Goal: Task Accomplishment & Management: Manage account settings

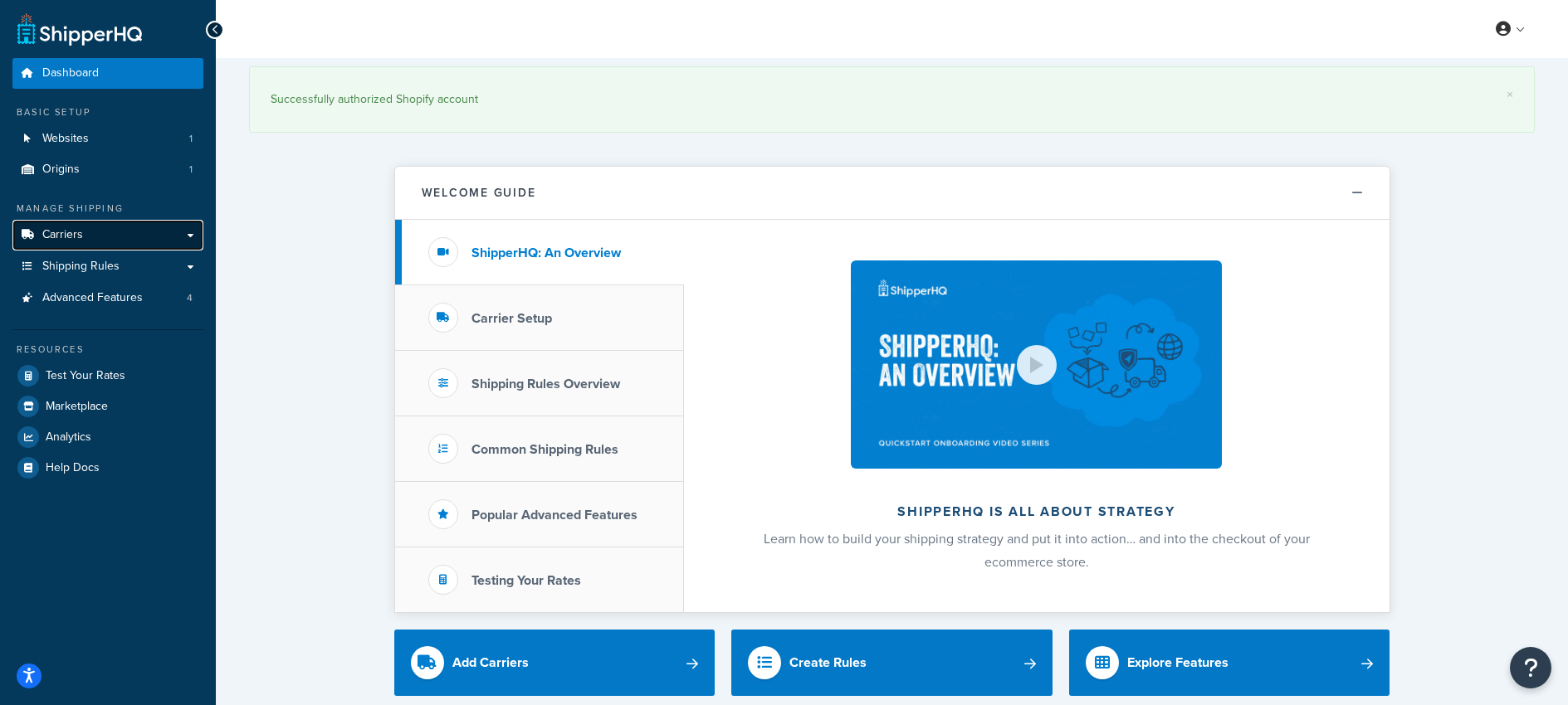
click at [62, 232] on span "Carriers" at bounding box center [63, 234] width 40 height 14
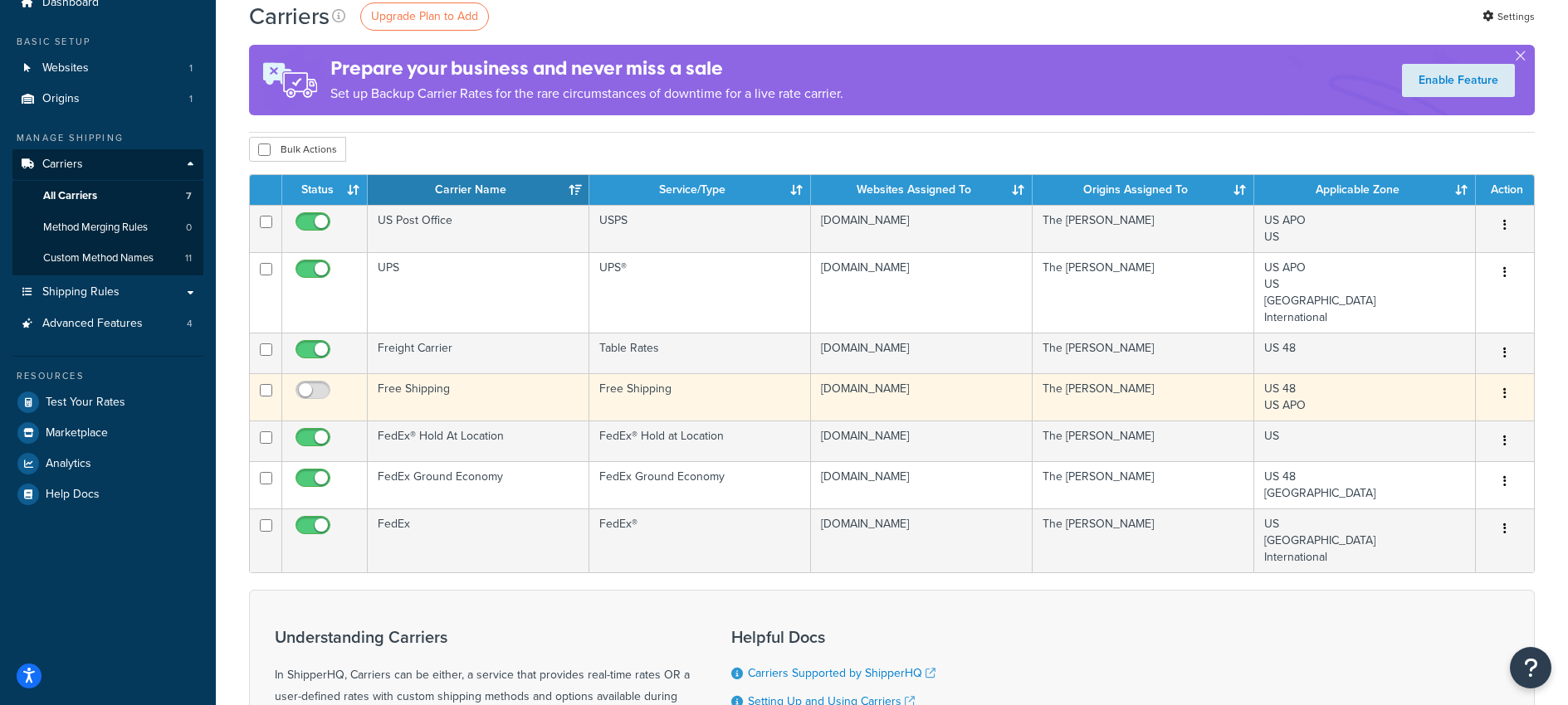
scroll to position [60, 0]
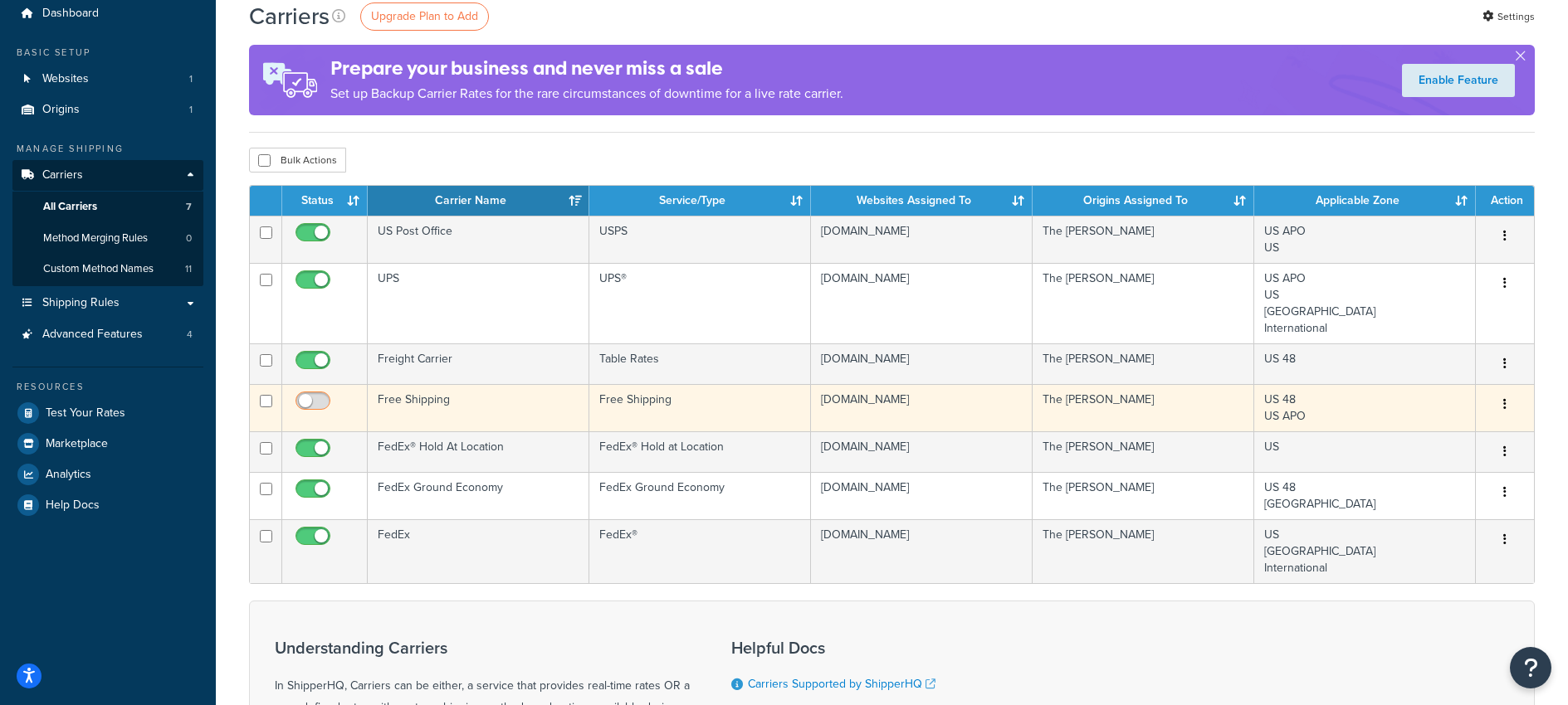
click at [308, 402] on input "checkbox" at bounding box center [315, 405] width 46 height 21
checkbox input "false"
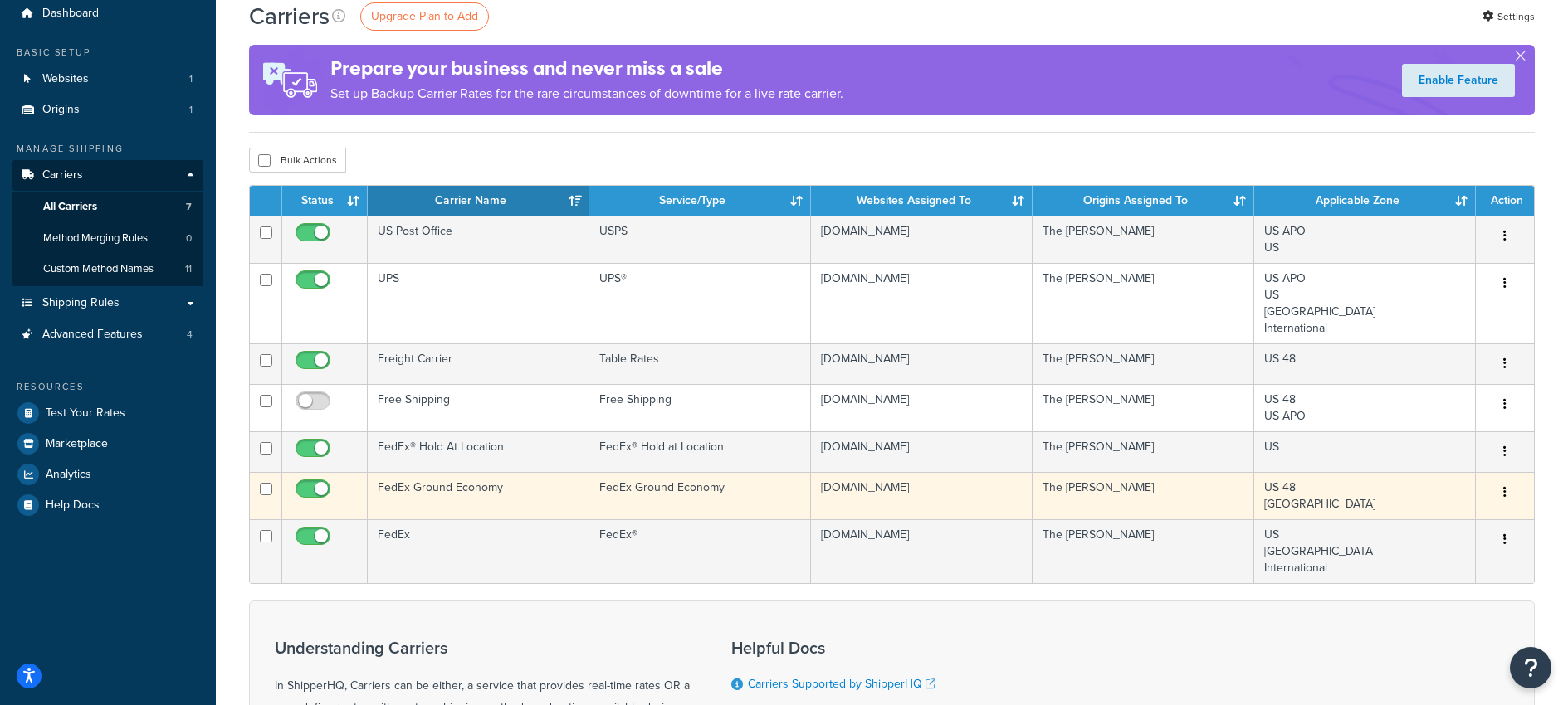
scroll to position [63, 0]
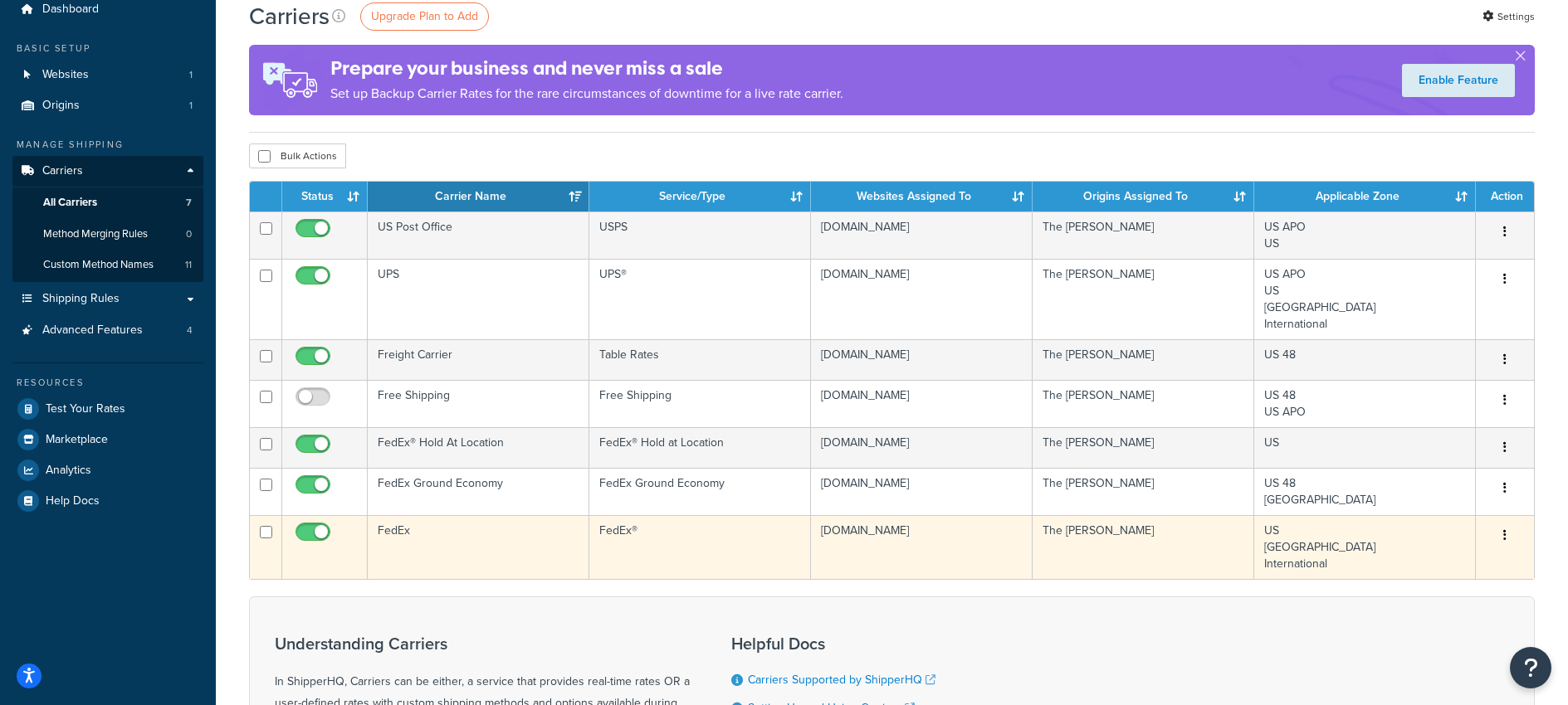
click at [1486, 535] on div "Edit Delete" at bounding box center [1505, 536] width 39 height 27
click at [1504, 532] on icon "button" at bounding box center [1505, 535] width 4 height 12
click at [1395, 565] on link "Edit" at bounding box center [1437, 569] width 132 height 34
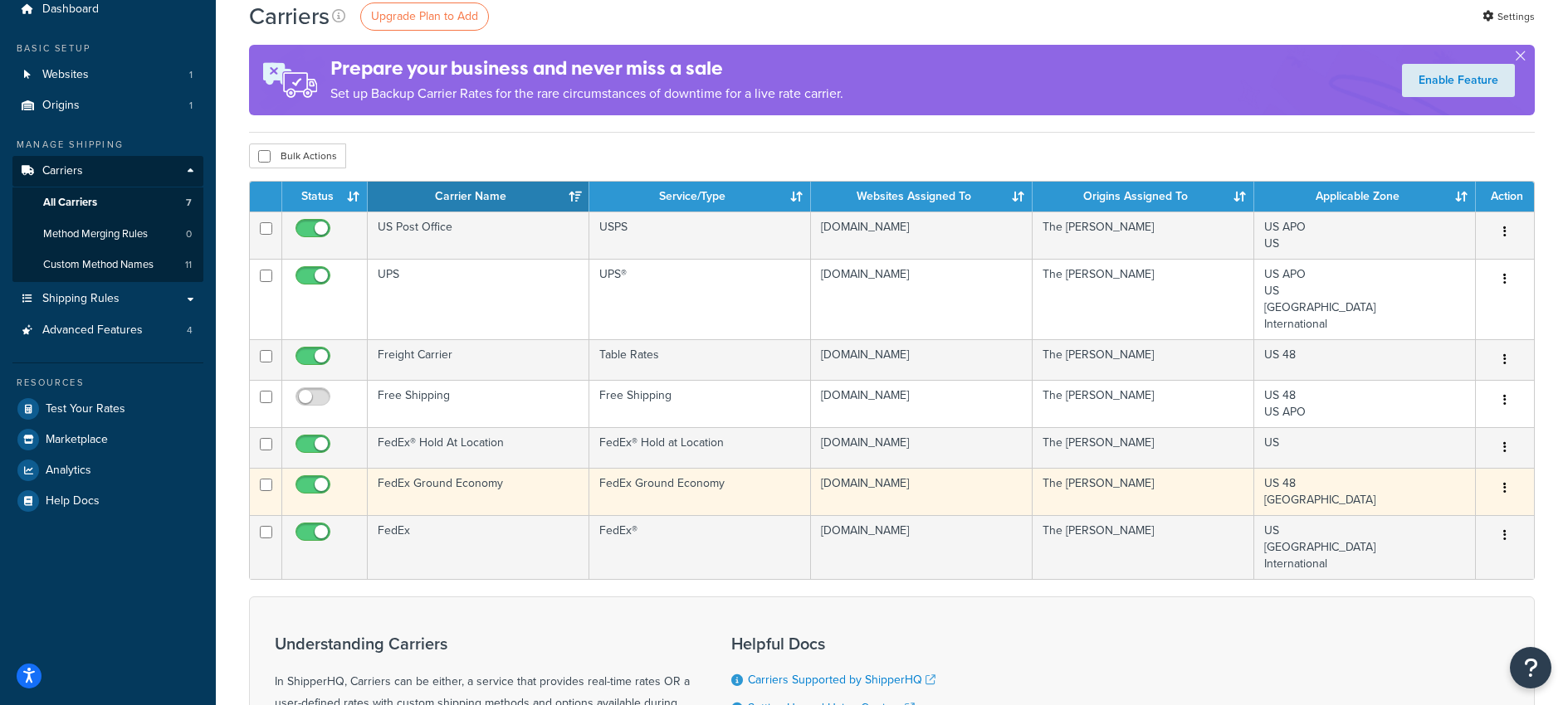
click at [1501, 487] on button "button" at bounding box center [1505, 488] width 23 height 27
click at [1427, 517] on link "Edit" at bounding box center [1437, 522] width 132 height 34
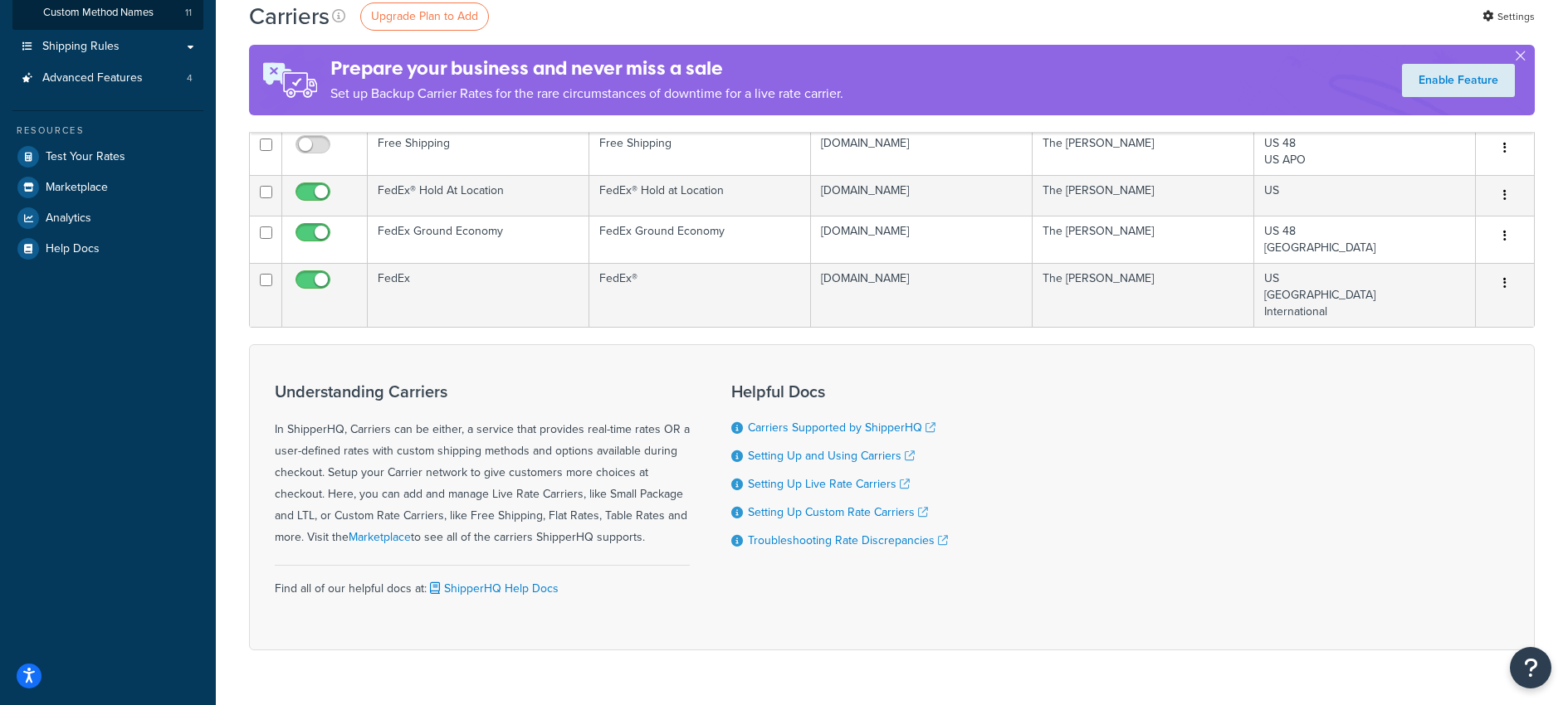
scroll to position [0, 0]
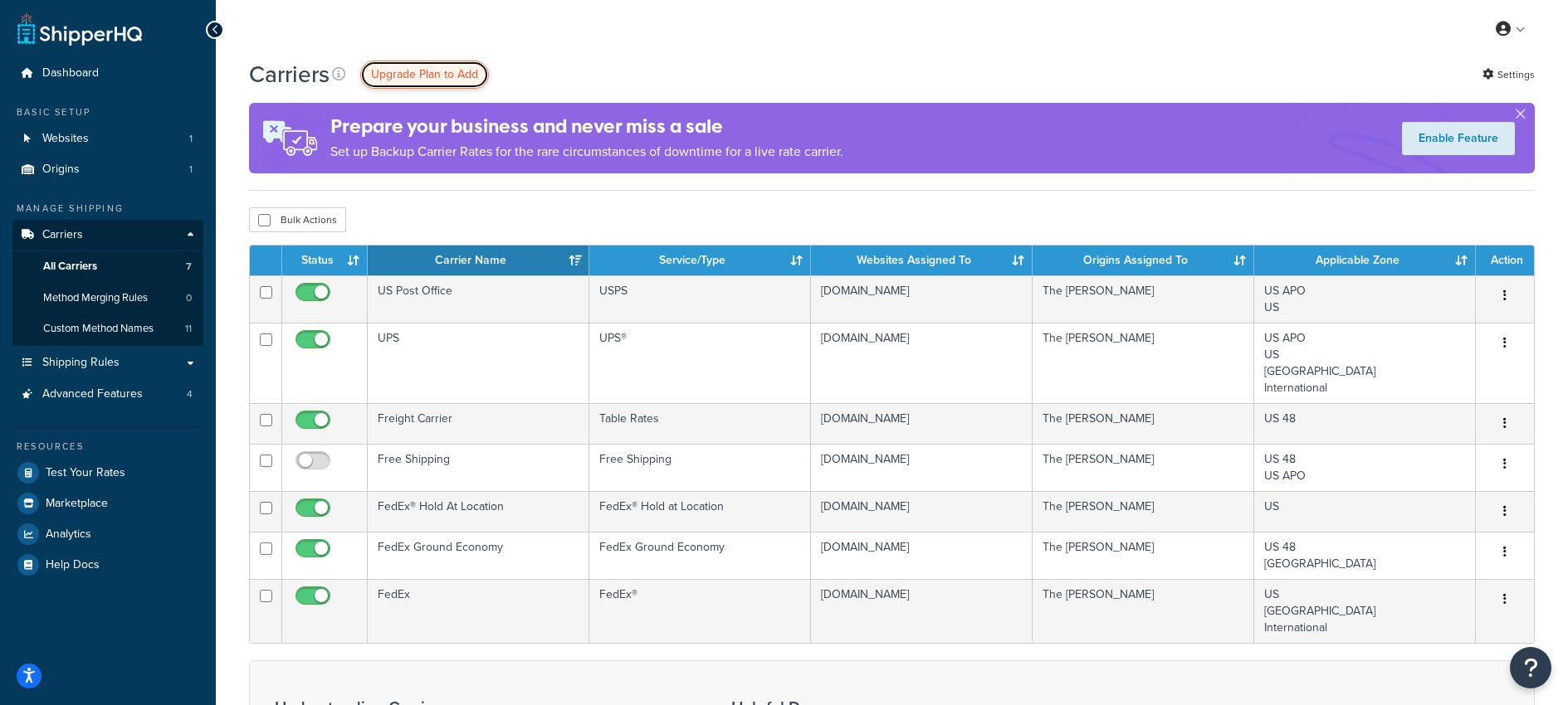
click at [432, 74] on span "Upgrade Plan to Add" at bounding box center [424, 74] width 107 height 17
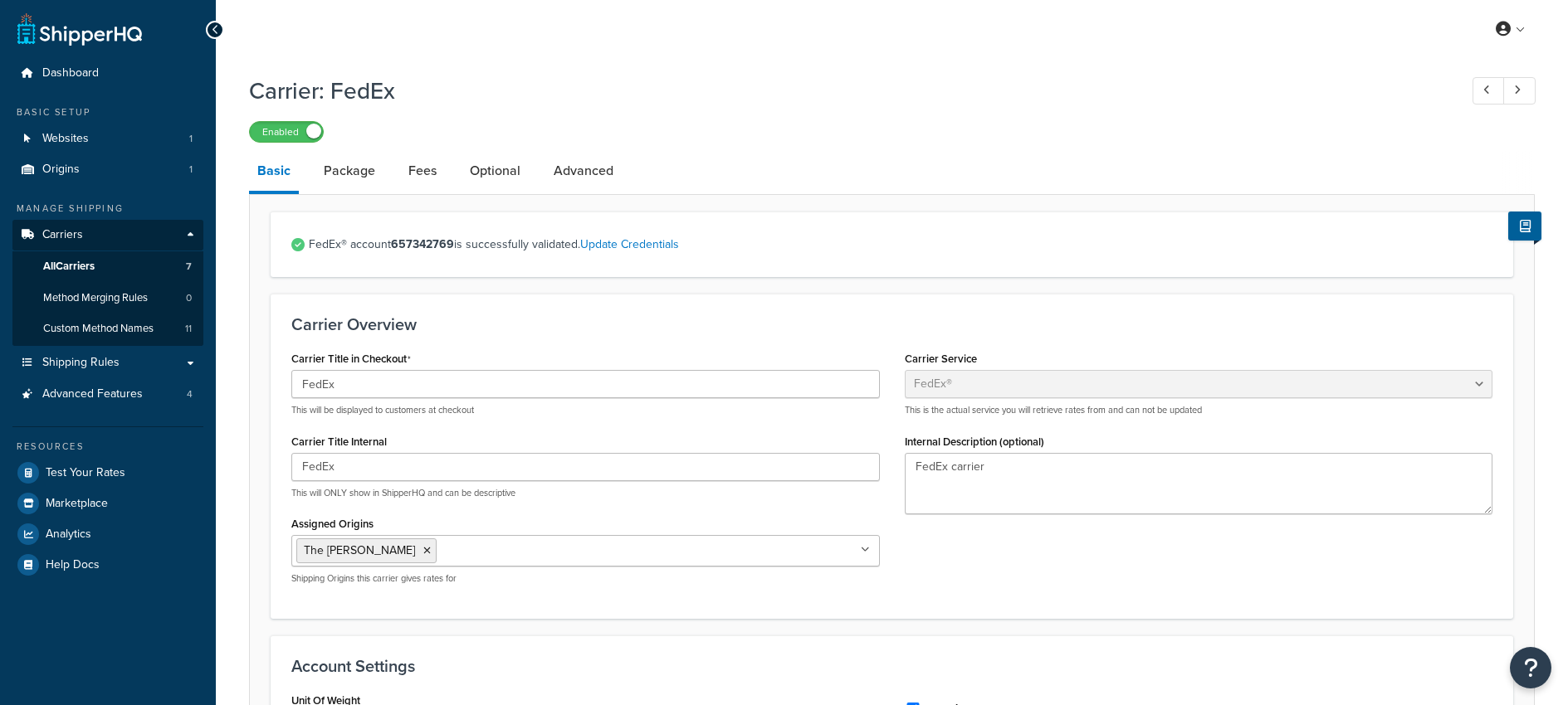
select select "fedEx"
select select "REGULAR_PICKUP"
select select "YOUR_PACKAGING"
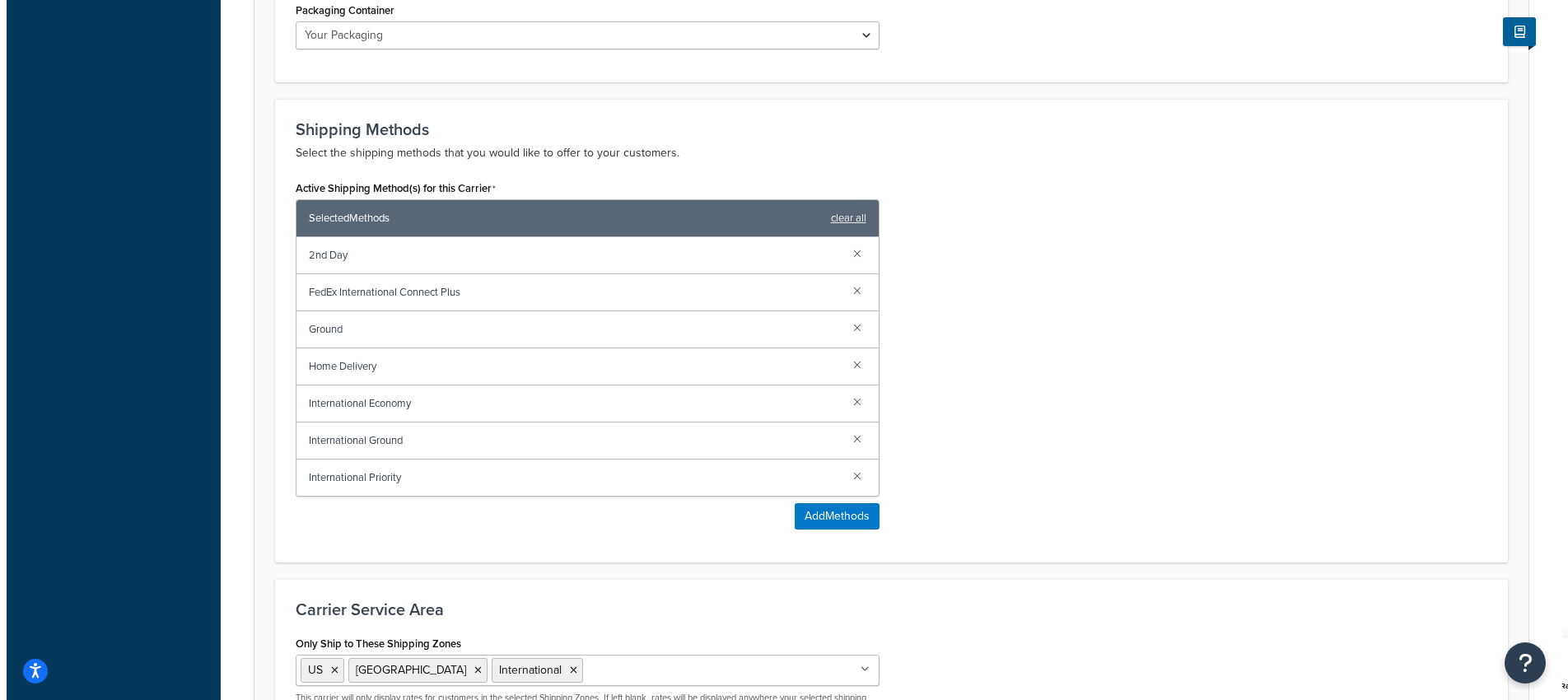
scroll to position [935, 0]
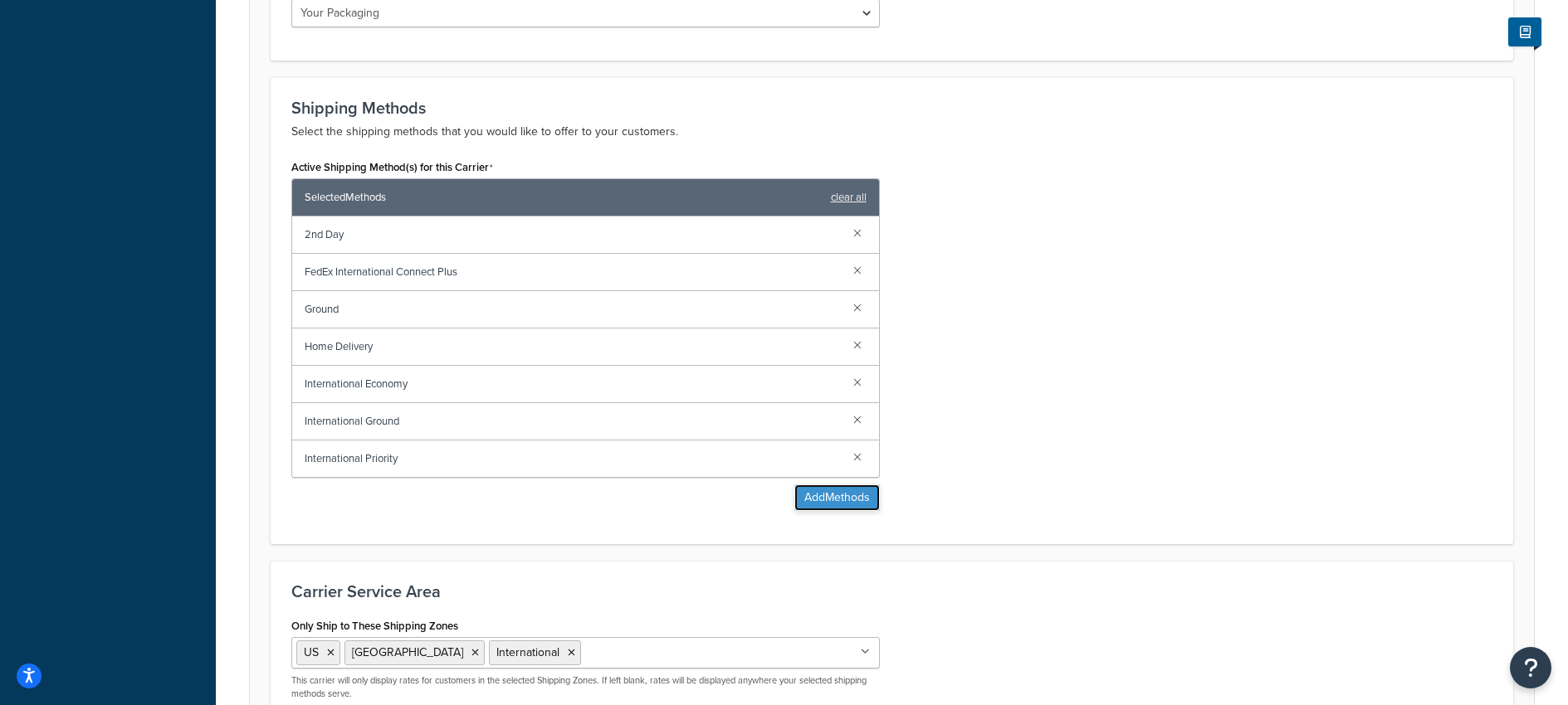
click at [822, 503] on button "Add Methods" at bounding box center [837, 497] width 86 height 27
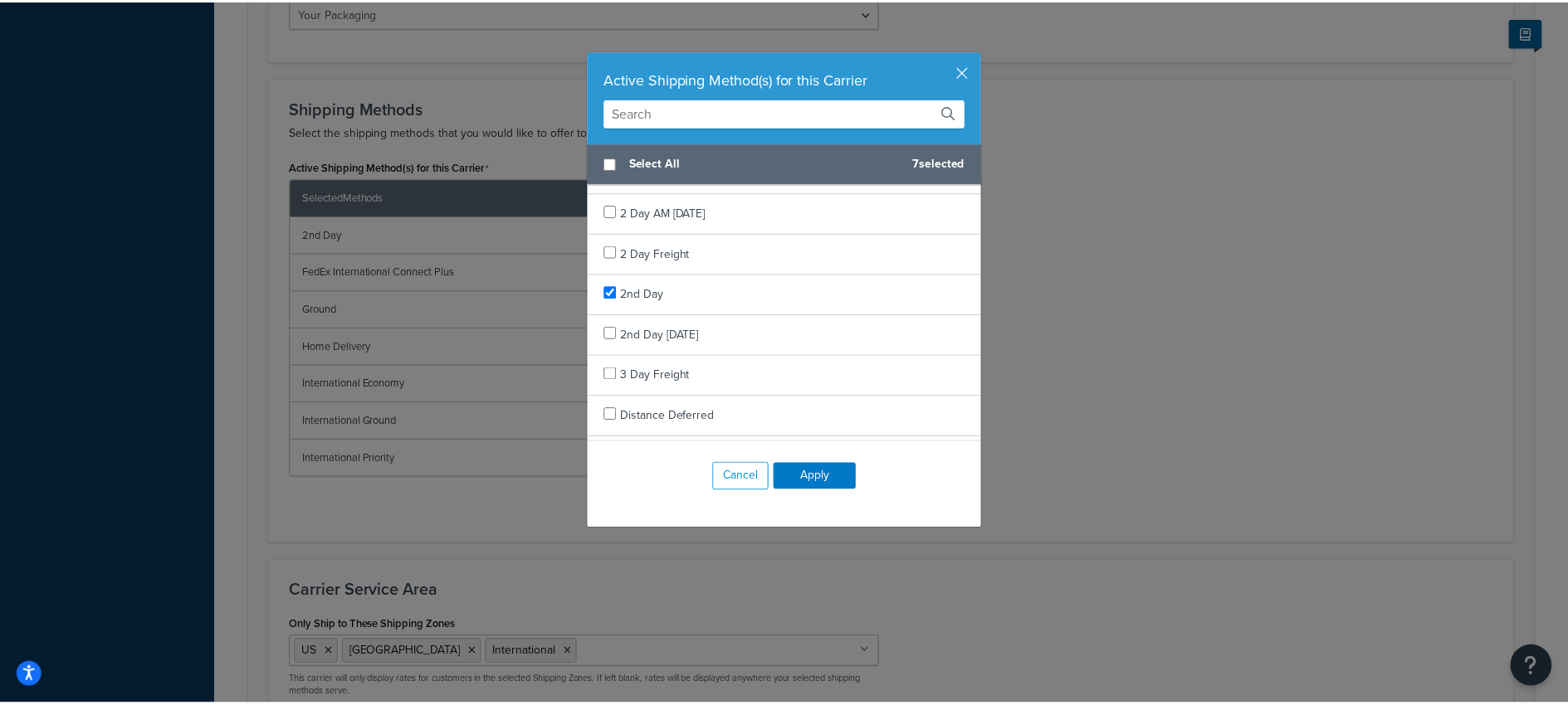
scroll to position [189, 0]
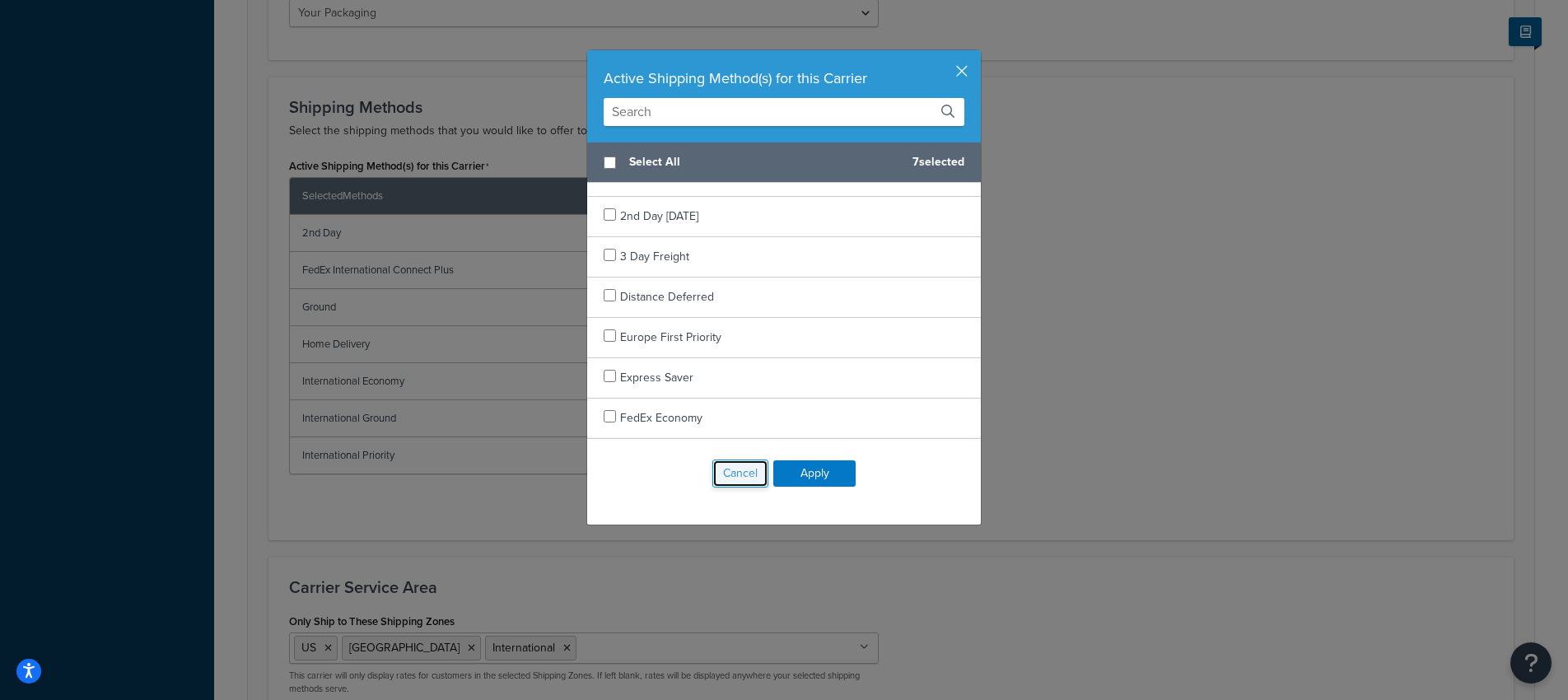
click at [714, 475] on button "Cancel" at bounding box center [740, 474] width 56 height 28
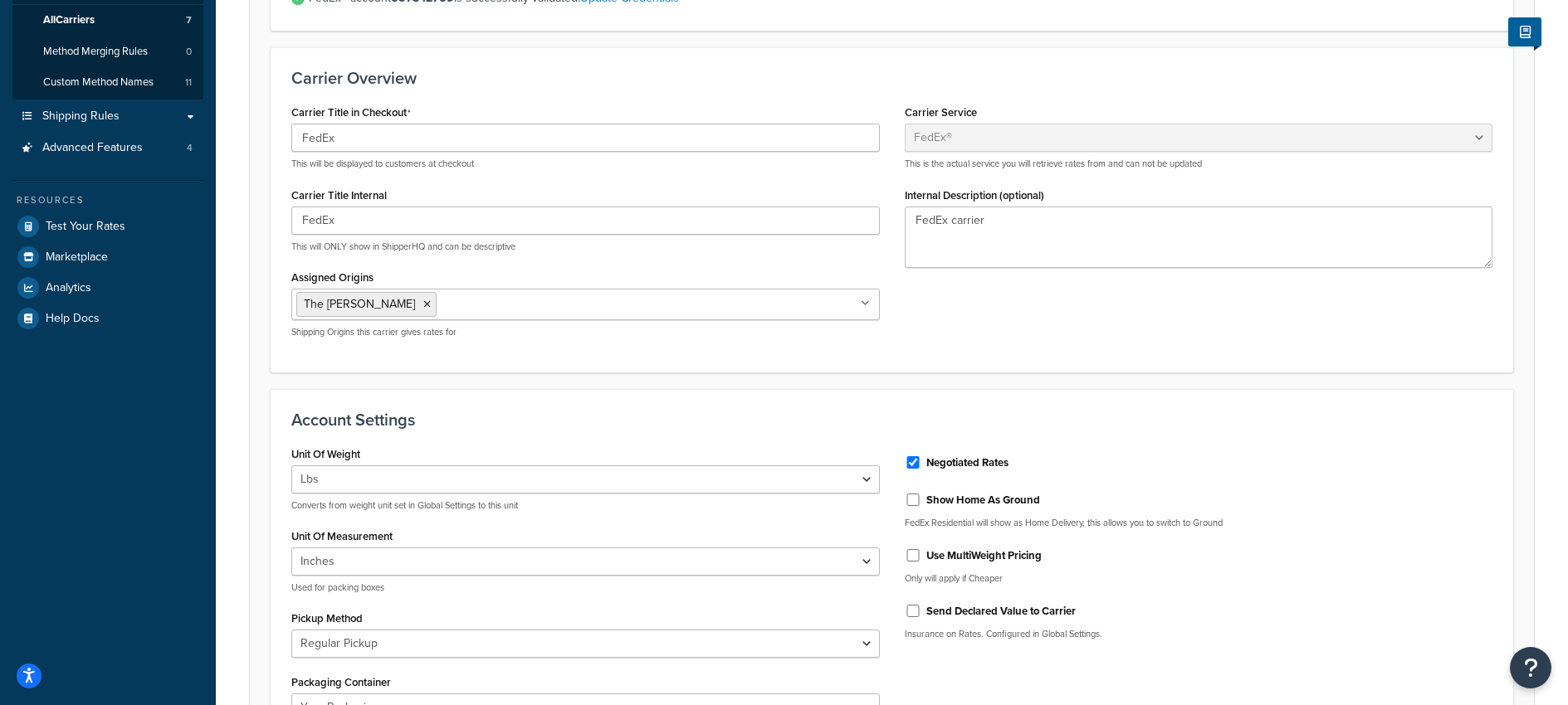
scroll to position [0, 0]
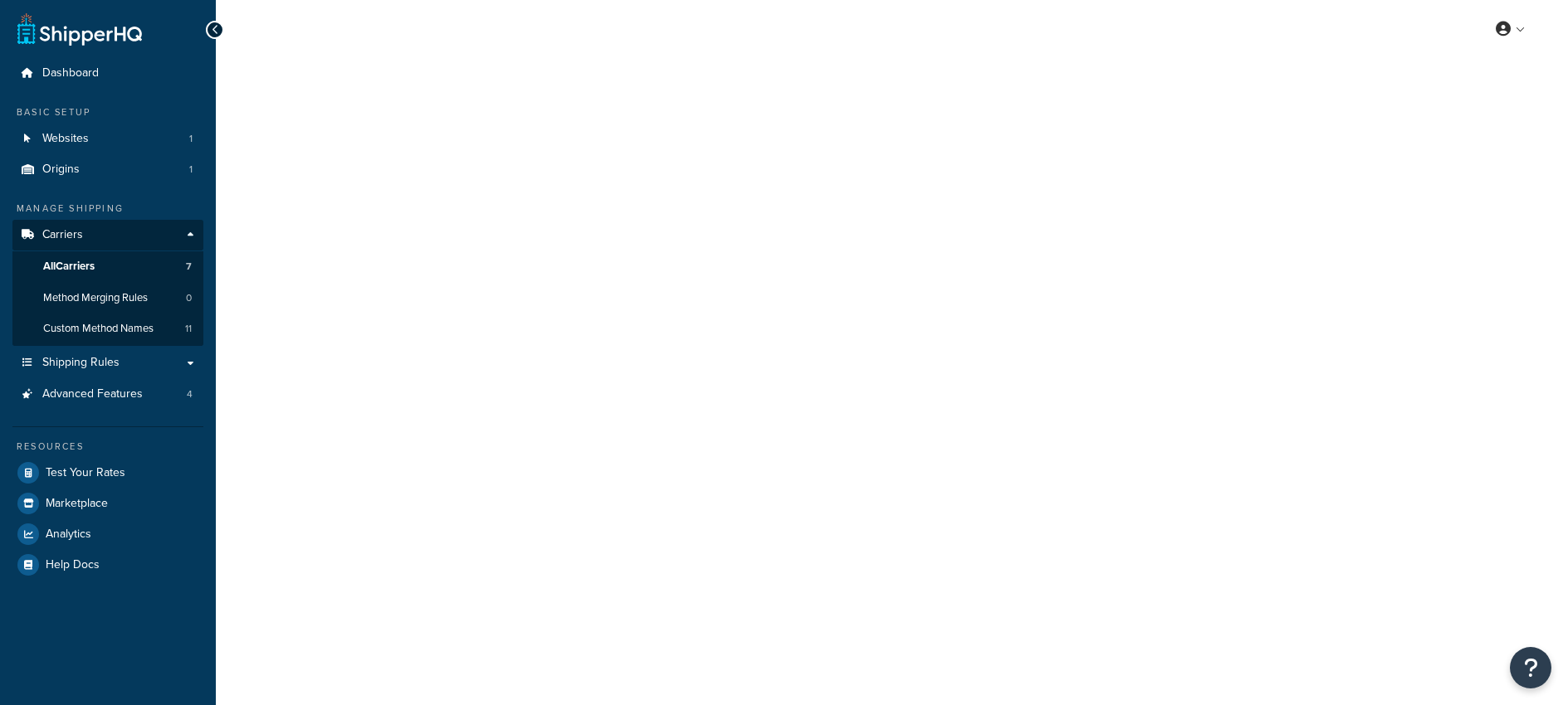
select select "smartPost"
select select "REGULAR_PICKUP"
select select "YOUR_PACKAGING"
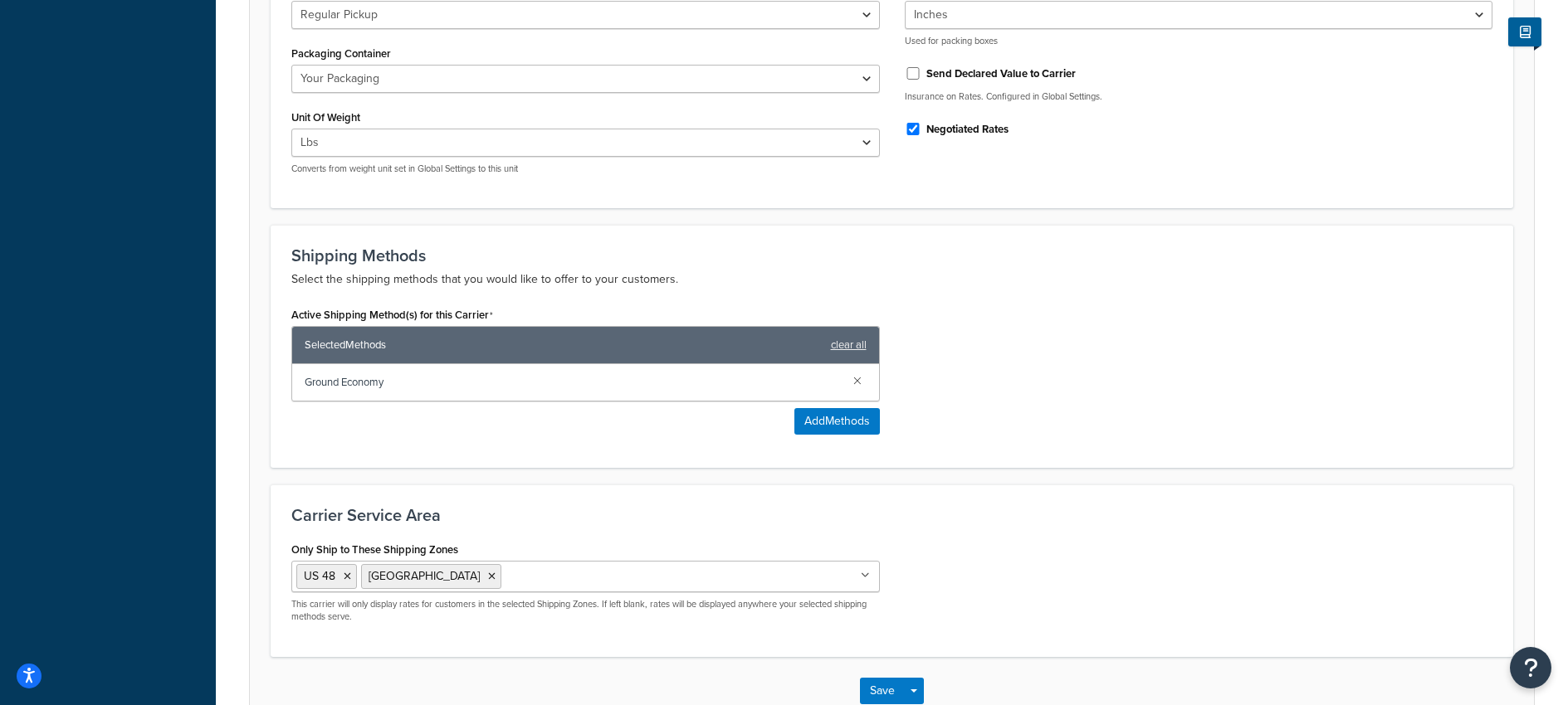
scroll to position [720, 0]
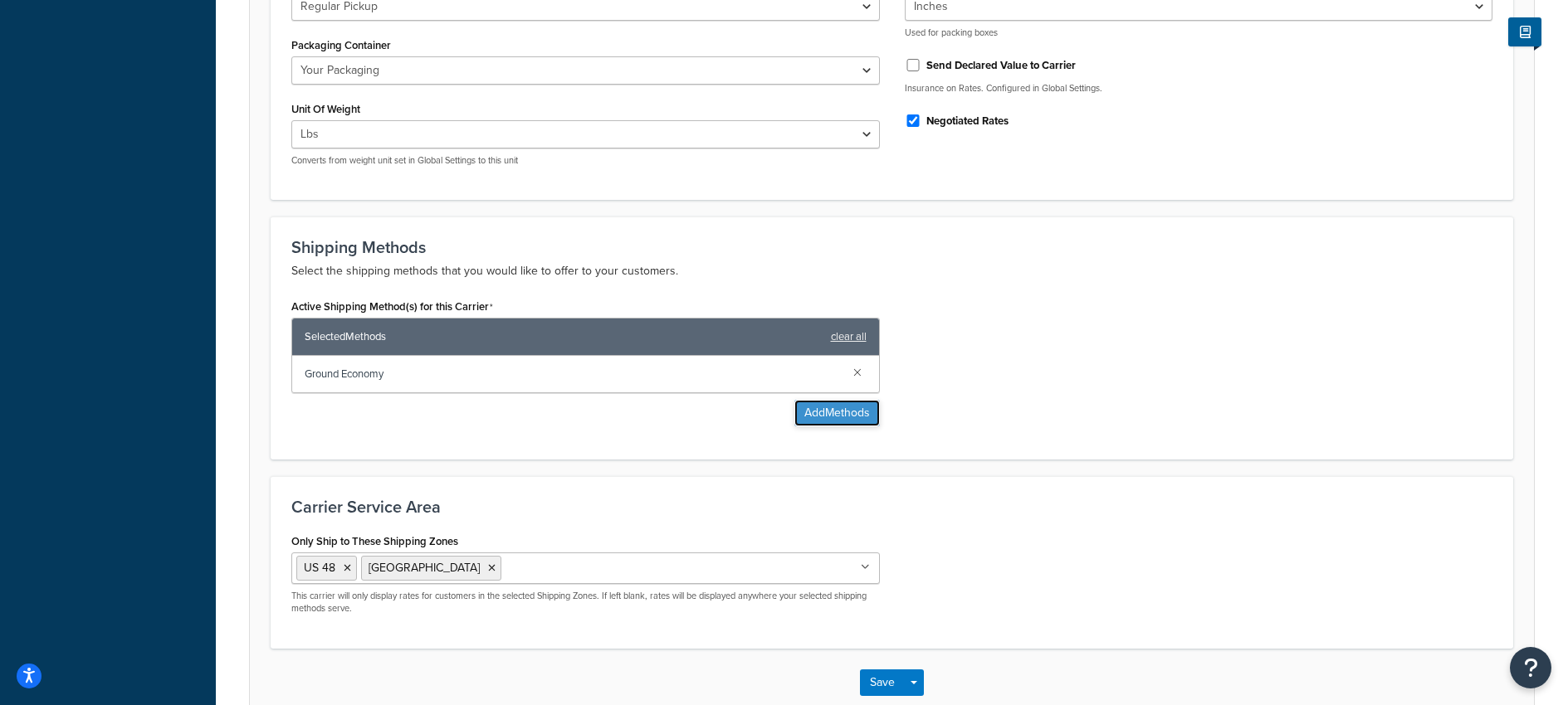
click at [856, 413] on button "Add Methods" at bounding box center [837, 413] width 86 height 27
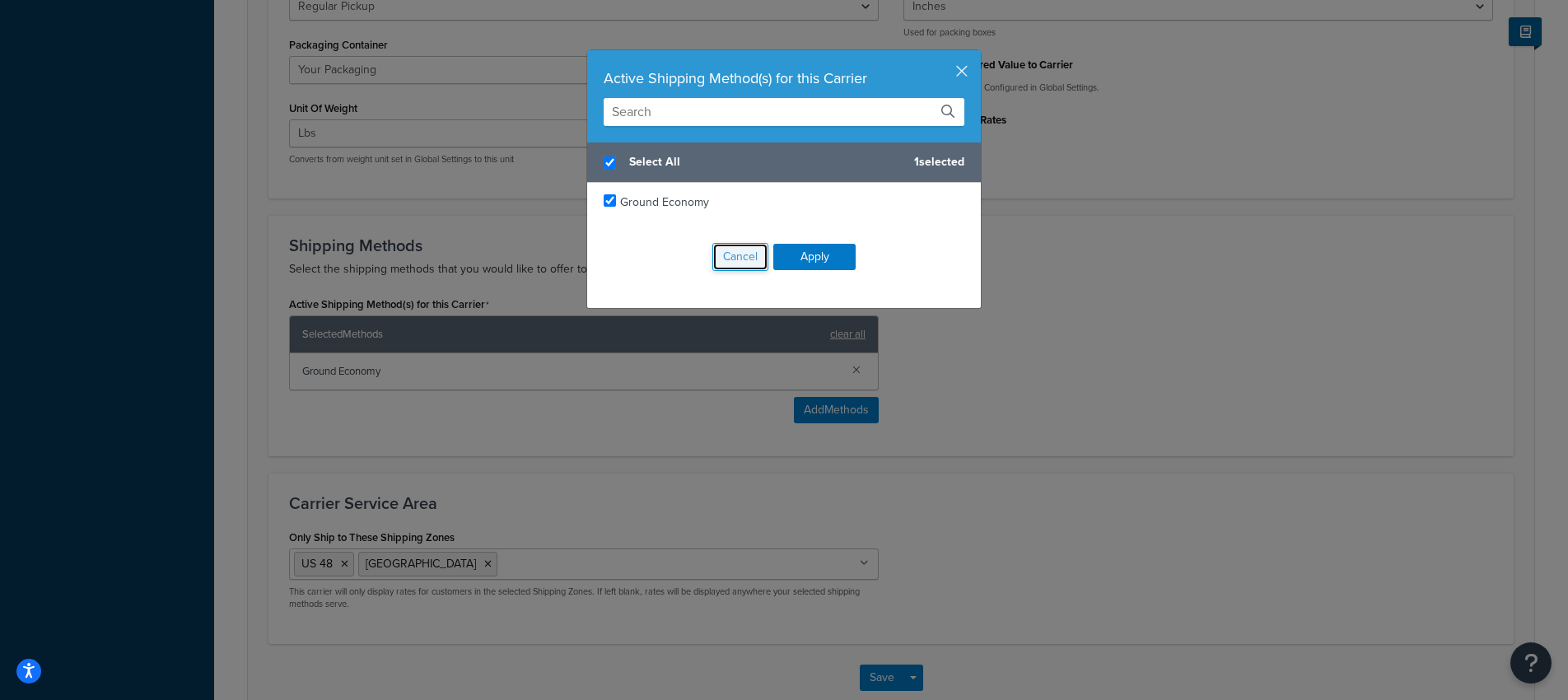
click at [739, 261] on button "Cancel" at bounding box center [740, 256] width 56 height 28
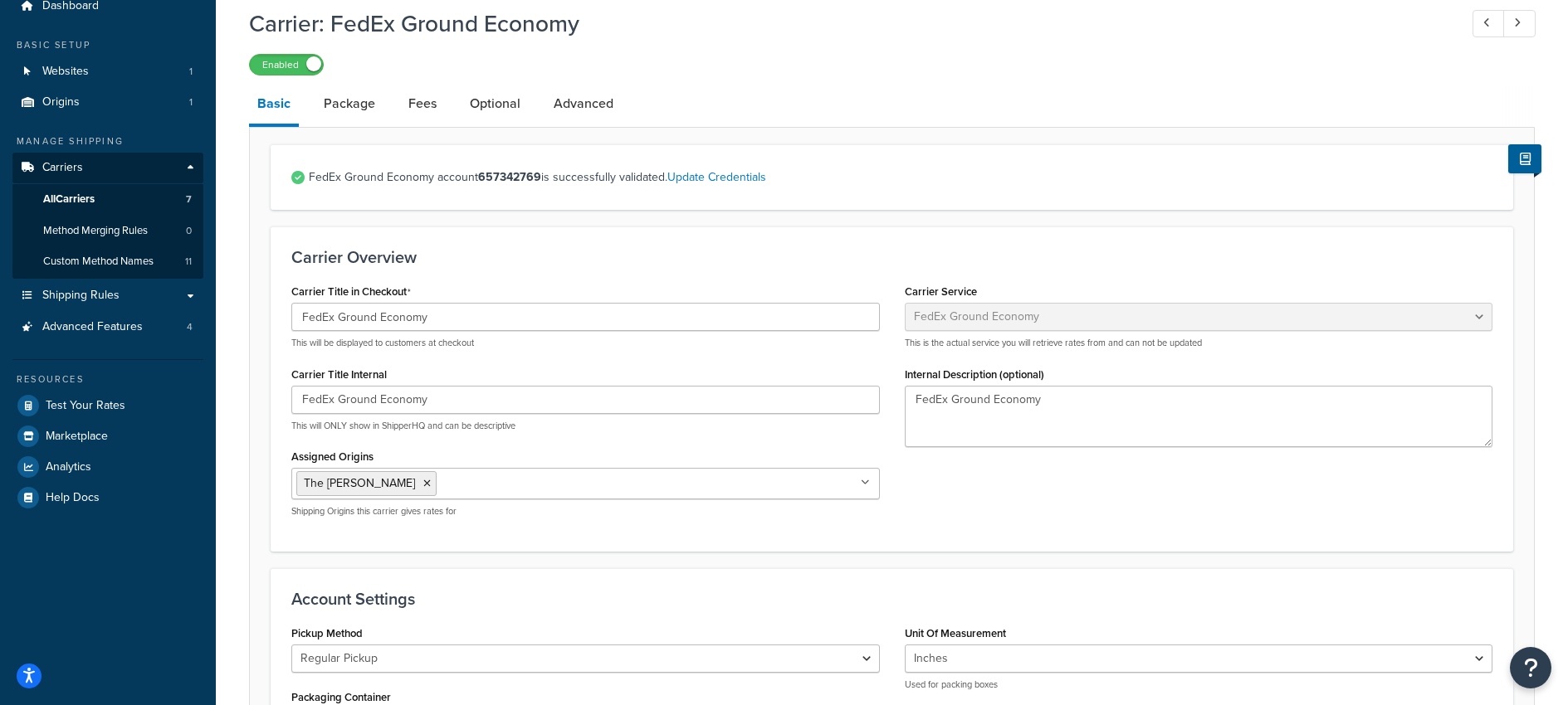
scroll to position [0, 0]
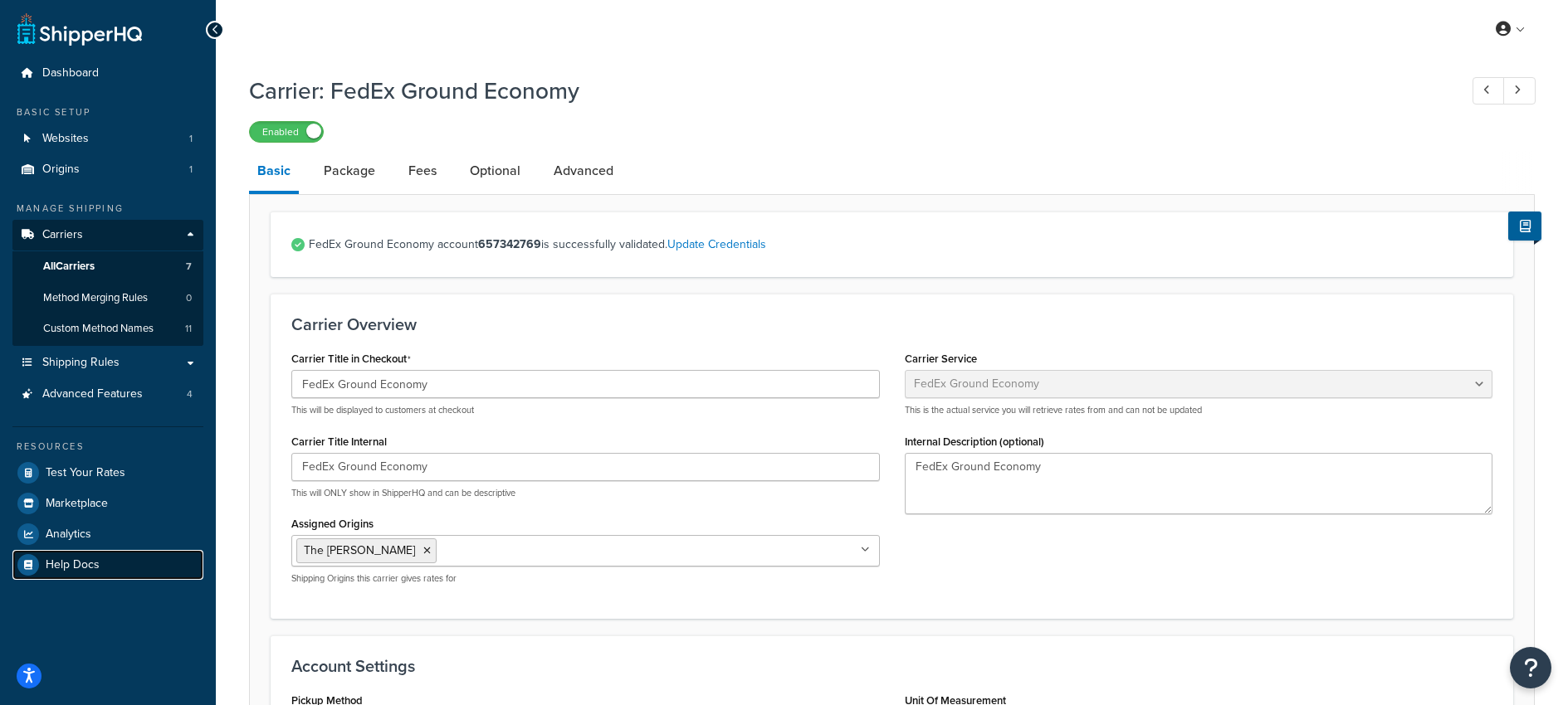
click at [80, 561] on span "Help Docs" at bounding box center [73, 564] width 54 height 14
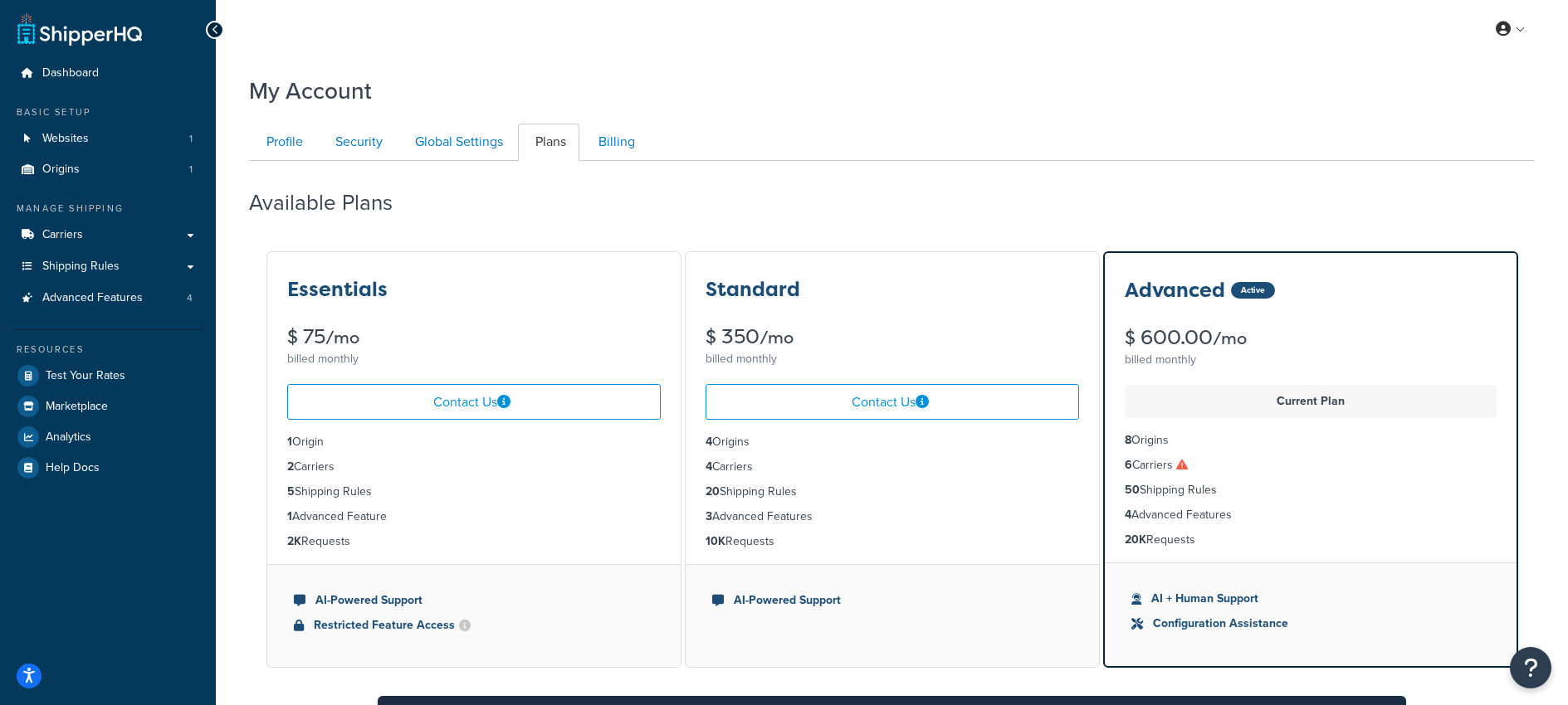
click at [714, 188] on div "Available Plans" at bounding box center [892, 199] width 1286 height 49
click at [276, 142] on link "Profile" at bounding box center [282, 142] width 67 height 38
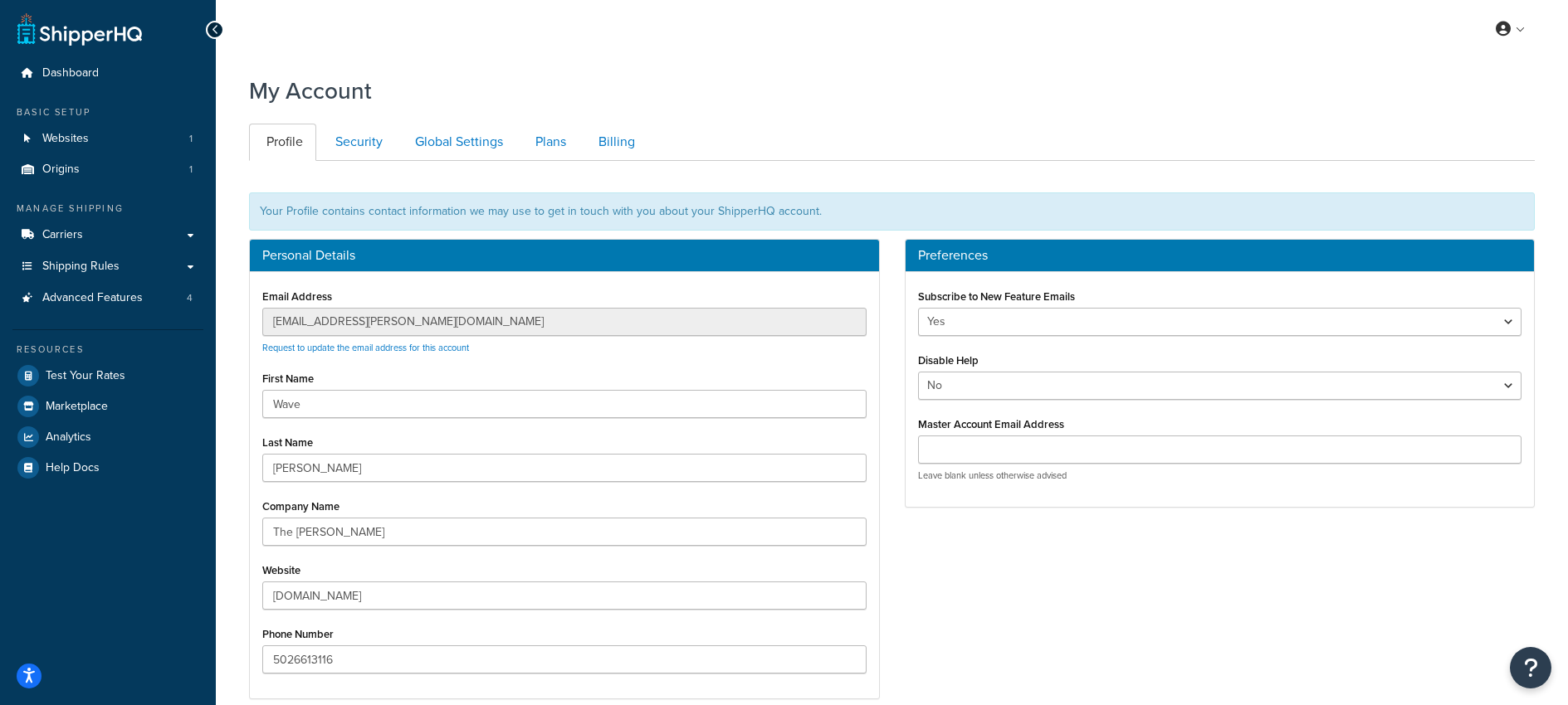
click at [217, 30] on icon at bounding box center [215, 29] width 7 height 12
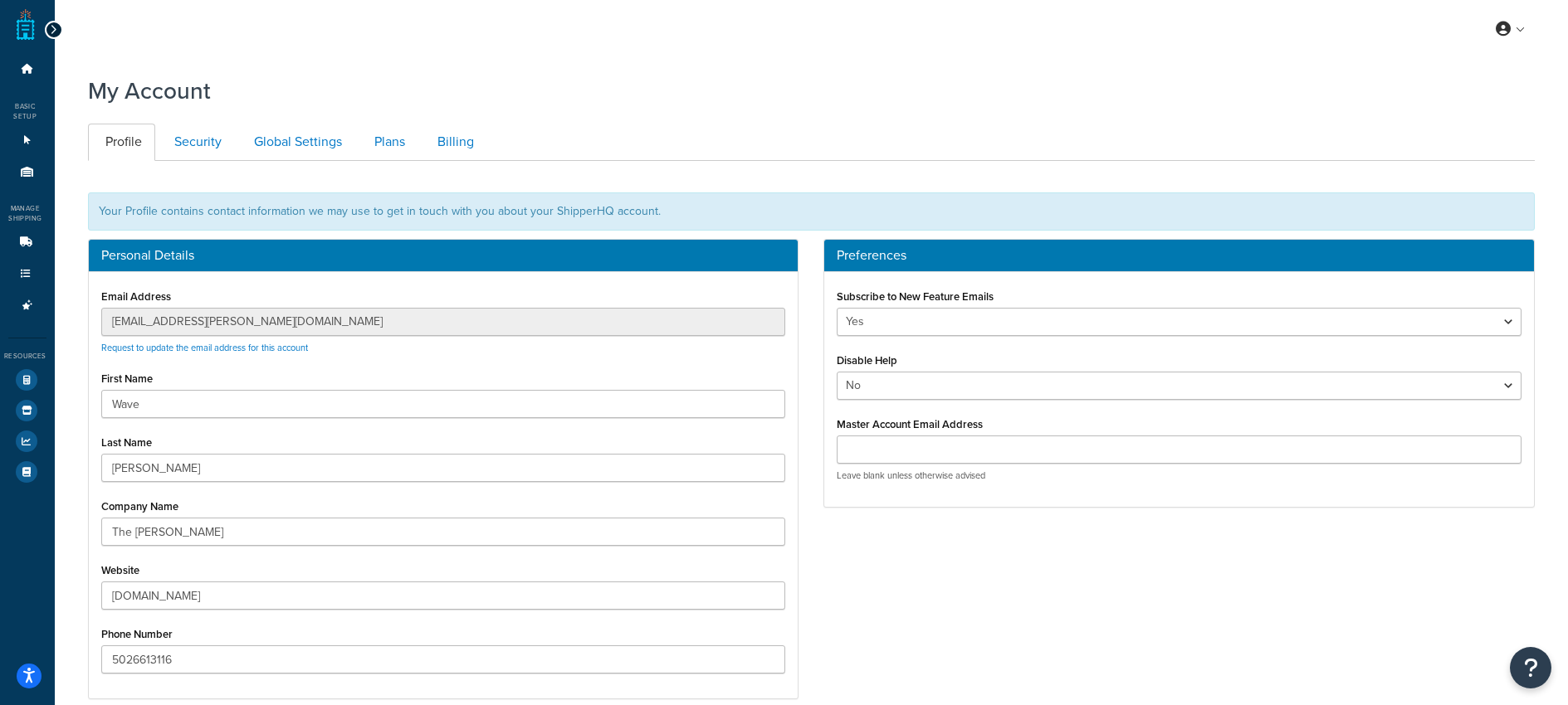
click at [53, 31] on icon at bounding box center [53, 29] width 7 height 12
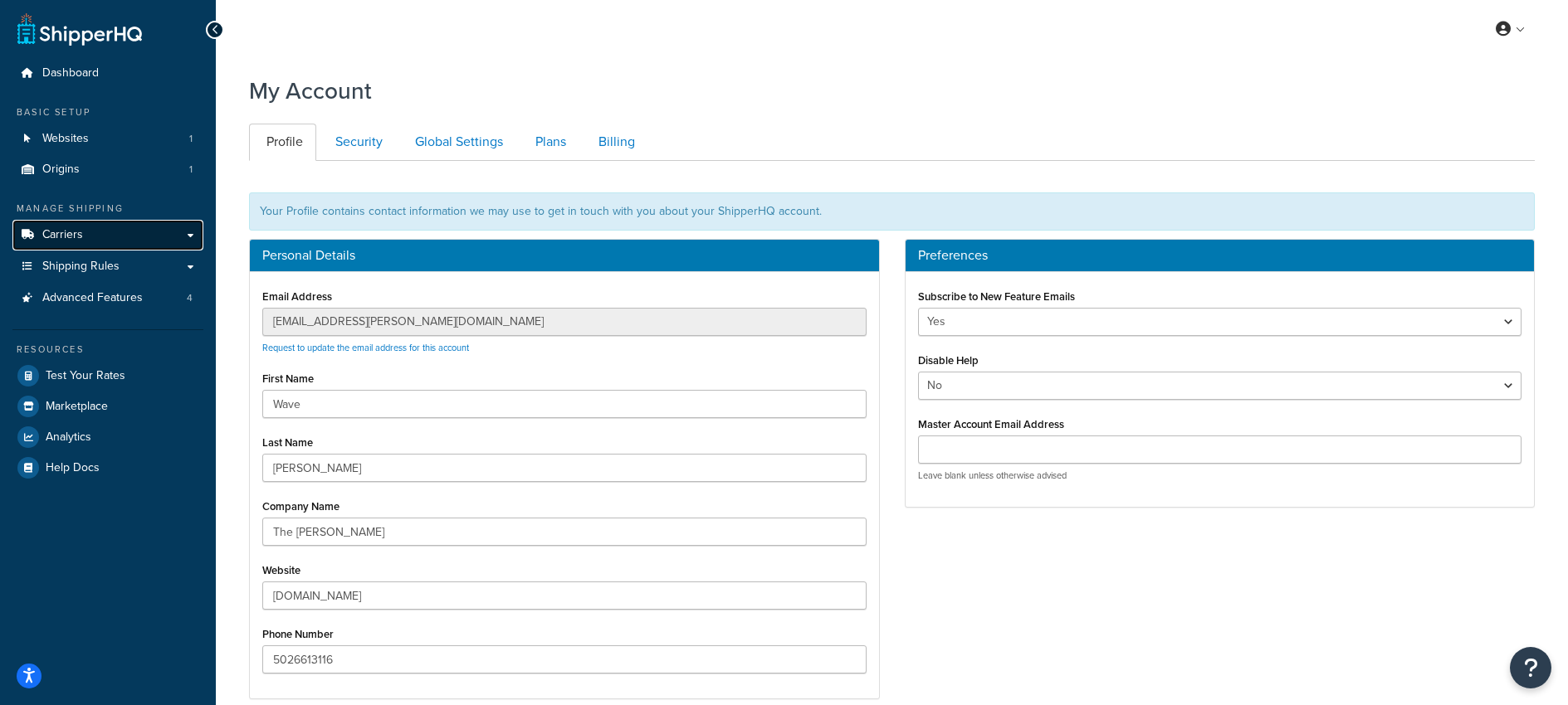
click at [76, 234] on span "Carriers" at bounding box center [63, 234] width 40 height 14
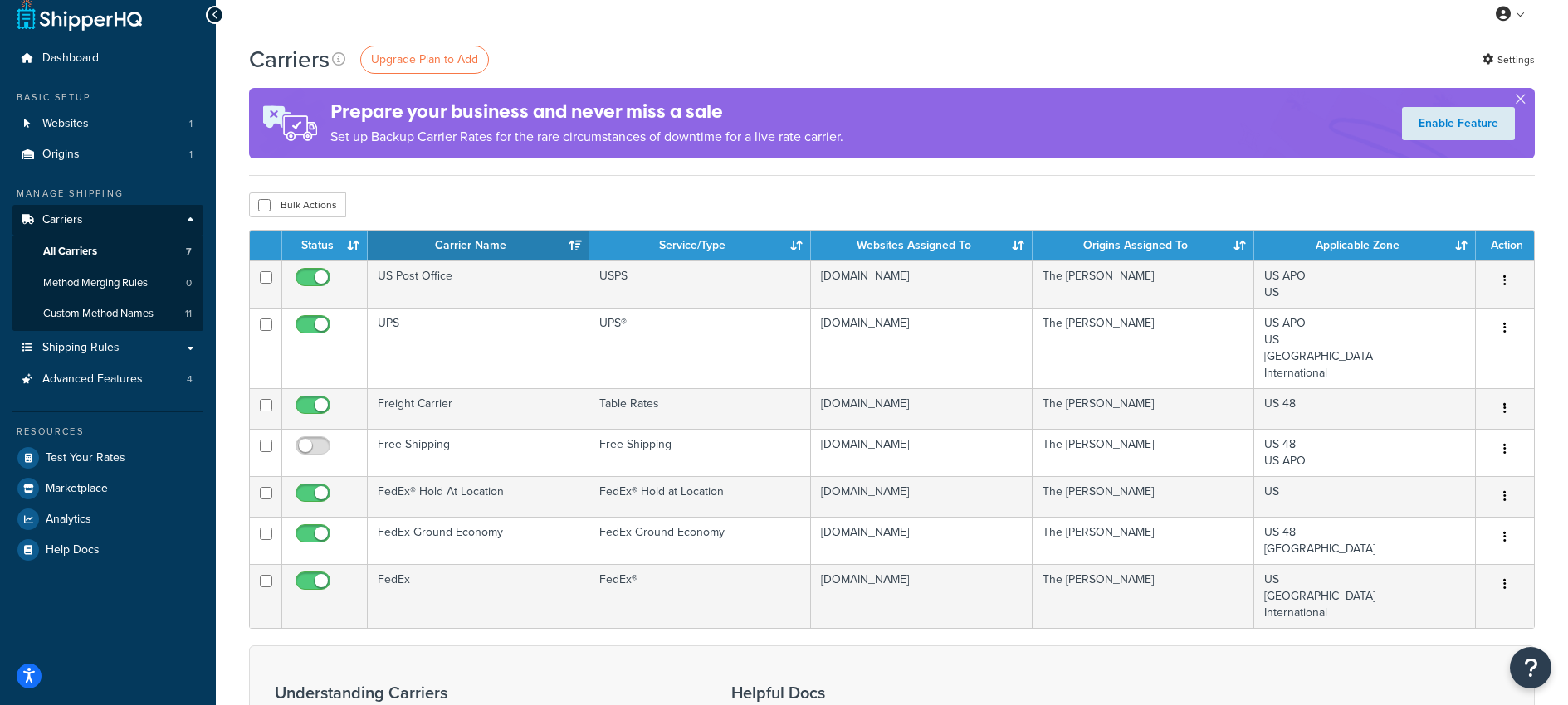
scroll to position [18, 0]
